Goal: Task Accomplishment & Management: Use online tool/utility

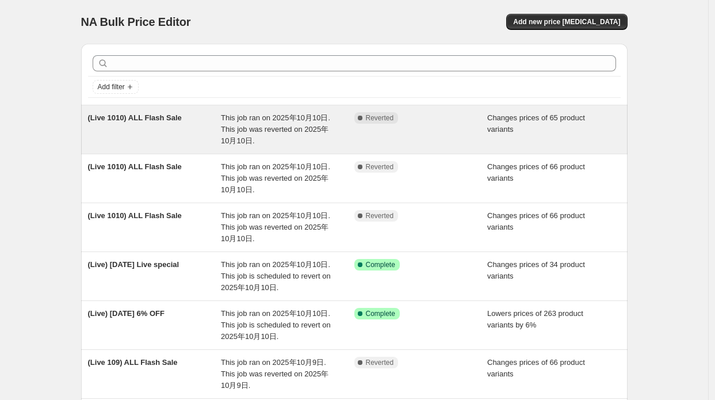
click at [184, 119] on div "(Live 1010) ALL Flash Sale" at bounding box center [154, 129] width 133 height 35
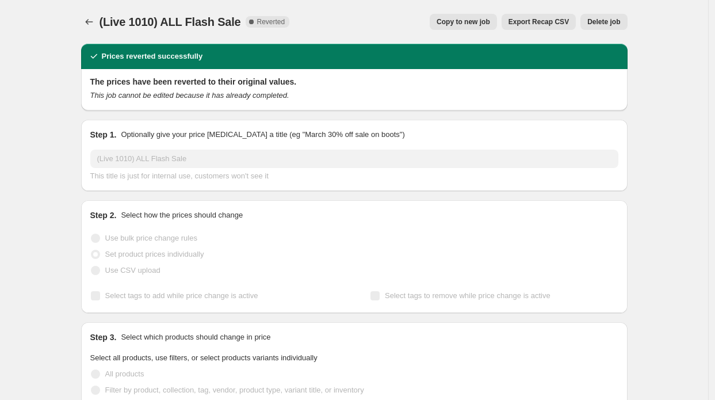
click at [448, 18] on span "Copy to new job" at bounding box center [463, 21] width 53 height 9
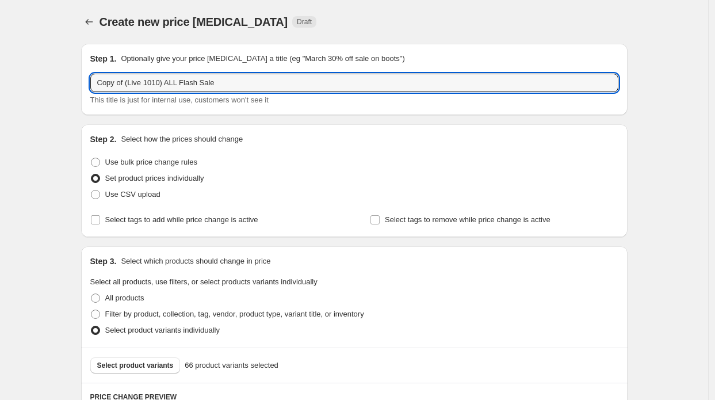
drag, startPoint x: 127, startPoint y: 83, endPoint x: 70, endPoint y: 64, distance: 60.2
drag, startPoint x: 135, startPoint y: 83, endPoint x: 109, endPoint y: 81, distance: 25.4
click at [109, 81] on input "(Live 1010) ALL Flash Sale" at bounding box center [354, 83] width 528 height 18
type input "(Live 1010) ALL Flash Sale"
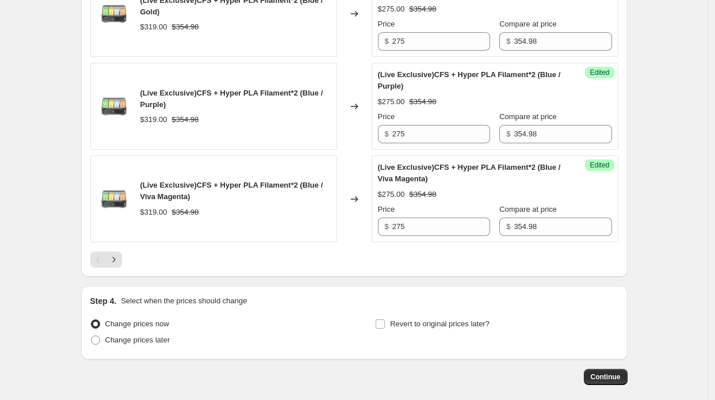
scroll to position [2059, 0]
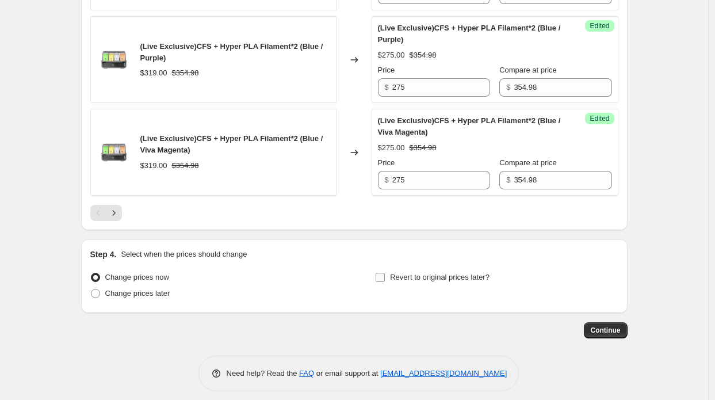
click at [411, 273] on span "Revert to original prices later?" at bounding box center [440, 277] width 100 height 9
click at [385, 273] on input "Revert to original prices later?" at bounding box center [380, 277] width 9 height 9
checkbox input "true"
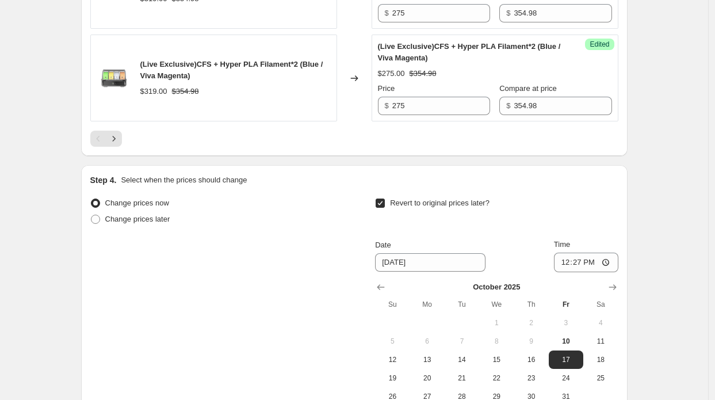
scroll to position [2232, 0]
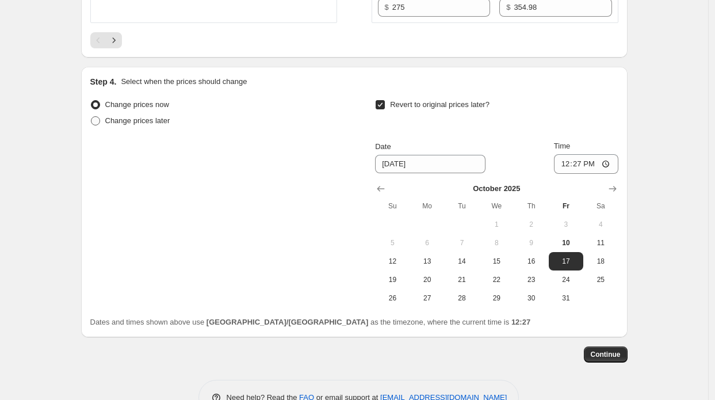
click at [151, 116] on span "Change prices later" at bounding box center [137, 120] width 65 height 9
click at [91, 116] on input "Change prices later" at bounding box center [91, 116] width 1 height 1
radio input "true"
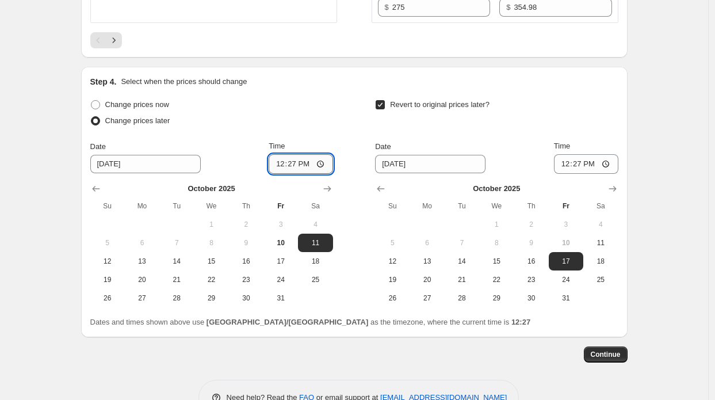
click at [305, 156] on input "12:27" at bounding box center [301, 164] width 64 height 20
type input "12:29"
click at [588, 155] on input "12:27" at bounding box center [586, 164] width 64 height 20
click at [595, 155] on input "12:27" at bounding box center [586, 164] width 64 height 20
type input "12:45"
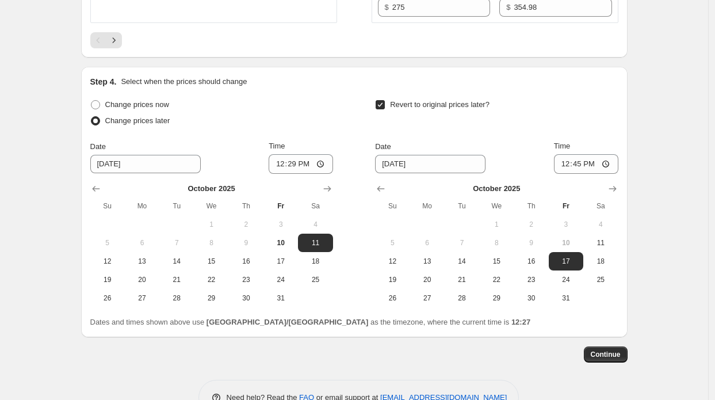
click at [571, 234] on button "10" at bounding box center [566, 243] width 35 height 18
click at [597, 238] on span "11" at bounding box center [600, 242] width 25 height 9
type input "10/11/2025"
click at [275, 238] on span "10" at bounding box center [280, 242] width 25 height 9
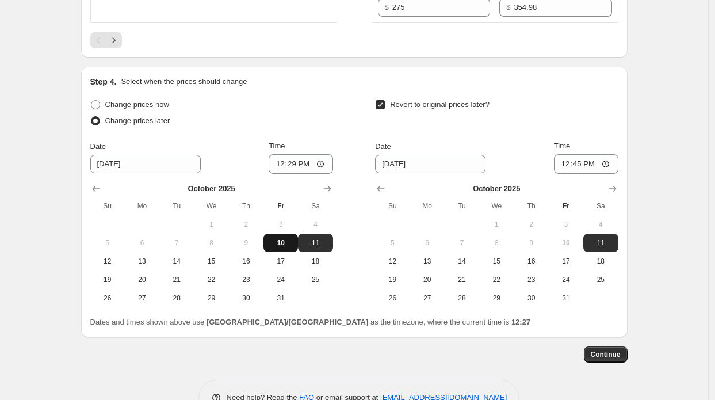
type input "[DATE]"
click at [578, 238] on span "10" at bounding box center [565, 242] width 25 height 9
type input "[DATE]"
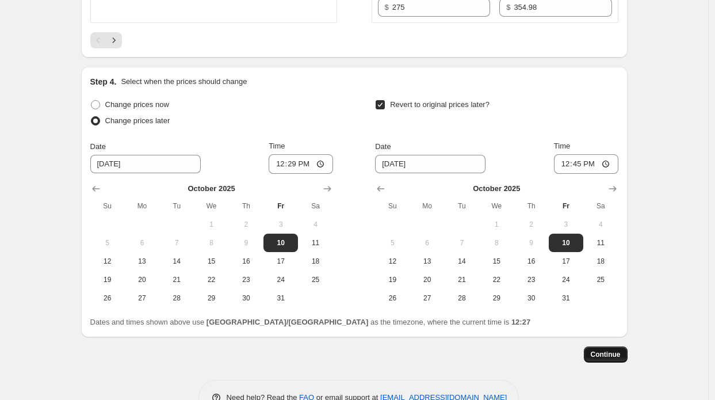
click at [609, 350] on span "Continue" at bounding box center [606, 354] width 30 height 9
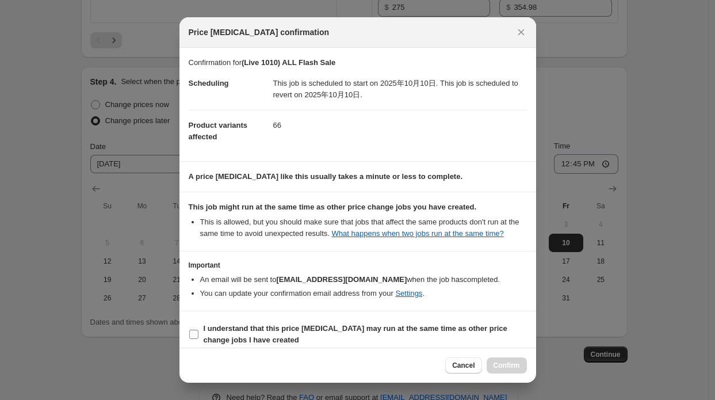
click at [471, 324] on b "I understand that this price change job may run at the same time as other price…" at bounding box center [356, 334] width 304 height 20
click at [198, 330] on input "I understand that this price change job may run at the same time as other price…" at bounding box center [193, 334] width 9 height 9
checkbox input "true"
click at [510, 361] on button "Confirm" at bounding box center [507, 365] width 40 height 16
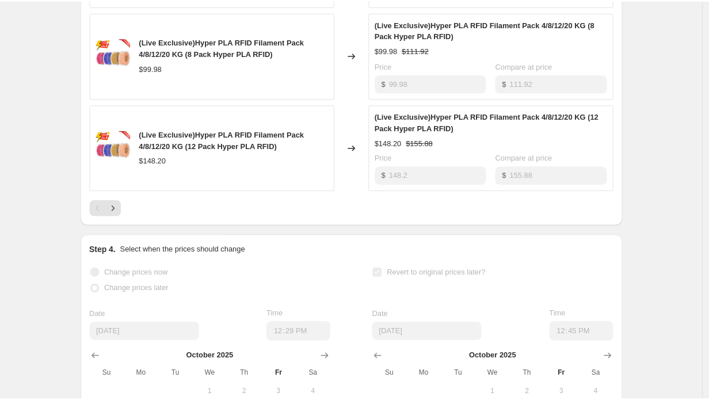
scroll to position [613, 0]
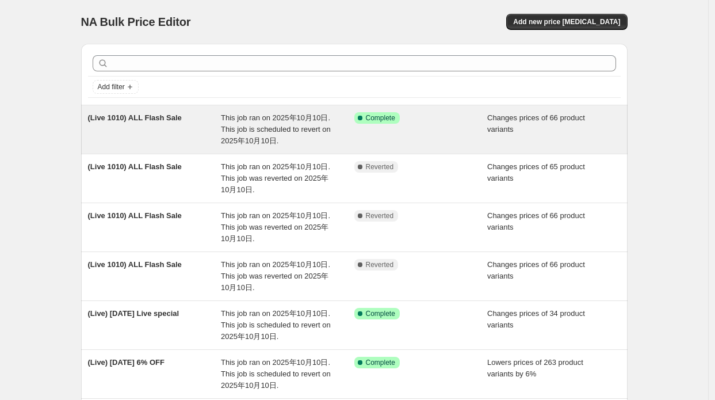
click at [249, 113] on span "This job ran on 2025年10月10日. This job is scheduled to revert on 2025年10月10日." at bounding box center [276, 129] width 110 height 32
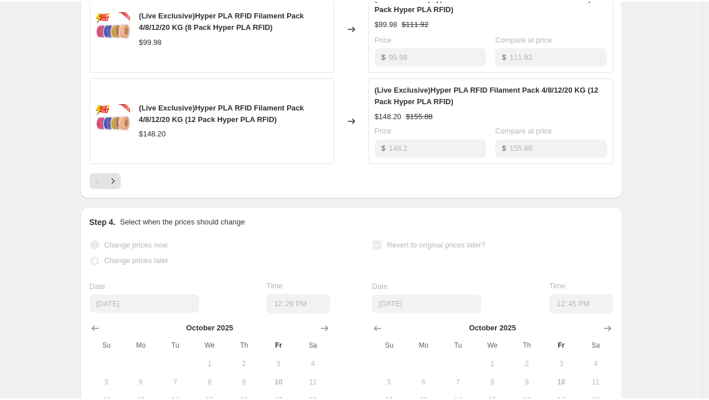
scroll to position [958, 0]
